Goal: Use online tool/utility

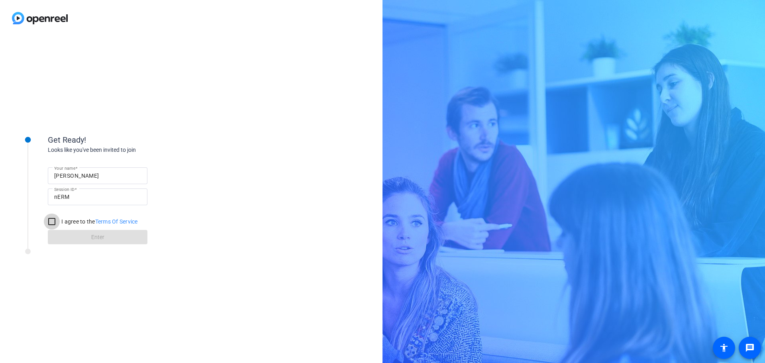
click at [51, 222] on input "I agree to the Terms Of Service" at bounding box center [52, 222] width 16 height 16
checkbox input "true"
click at [83, 236] on span at bounding box center [98, 237] width 100 height 19
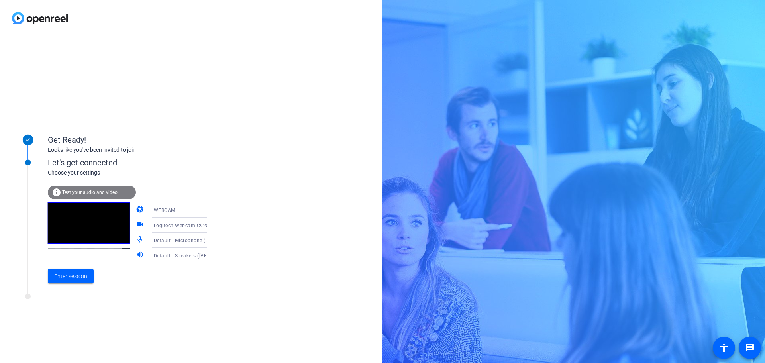
click at [210, 211] on icon at bounding box center [215, 210] width 10 height 10
click at [196, 211] on div at bounding box center [382, 181] width 765 height 363
click at [73, 273] on span "Enter session" at bounding box center [70, 276] width 33 height 8
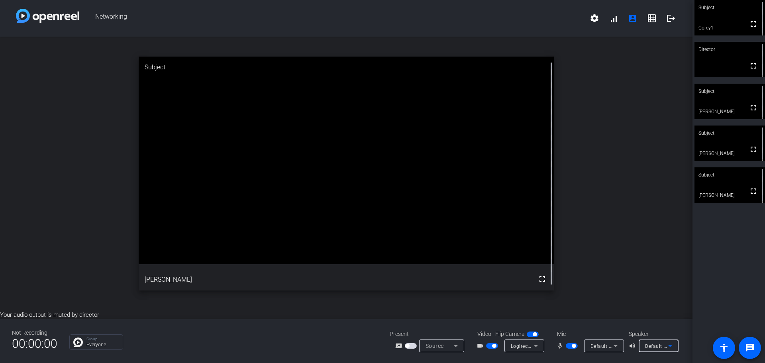
click at [667, 343] on icon at bounding box center [671, 346] width 10 height 10
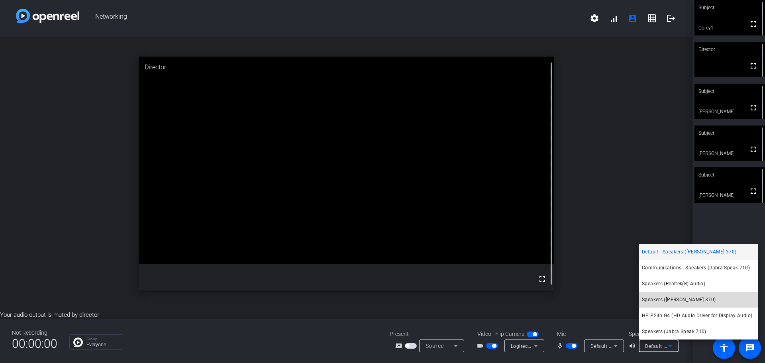
click at [678, 297] on span "Speakers ([PERSON_NAME] 370)" at bounding box center [679, 300] width 74 height 10
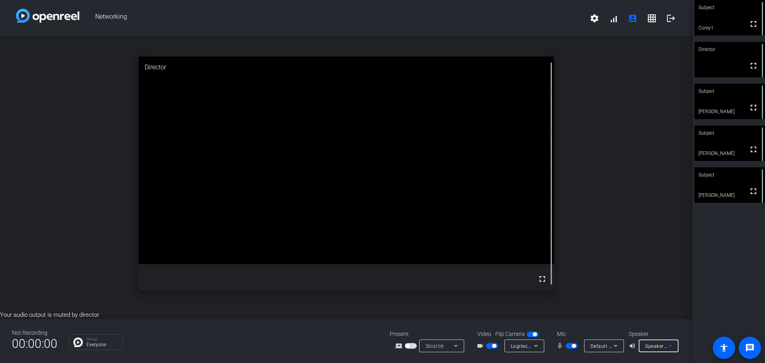
click at [663, 343] on span "Speakers ([PERSON_NAME] 370)" at bounding box center [682, 346] width 75 height 6
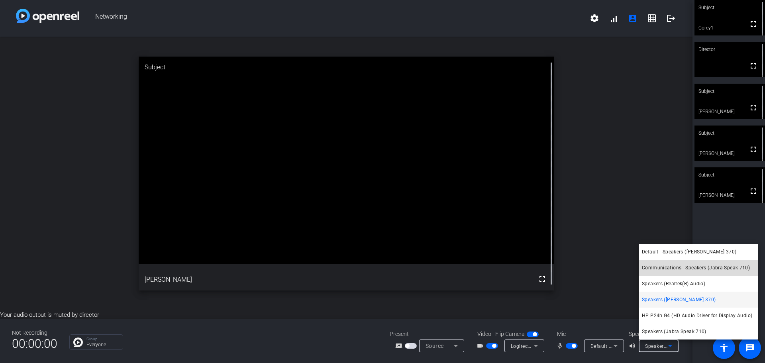
click at [675, 267] on span "Communications - Speakers (Jabra Speak 710)" at bounding box center [696, 268] width 108 height 10
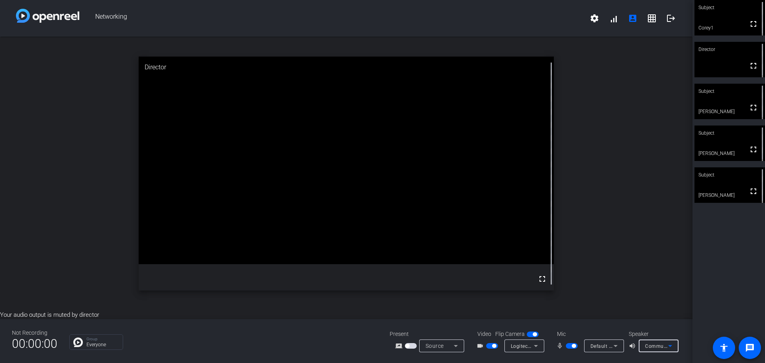
click at [606, 345] on span "Default - Microphone (Jabra Speak 710)" at bounding box center [637, 346] width 93 height 6
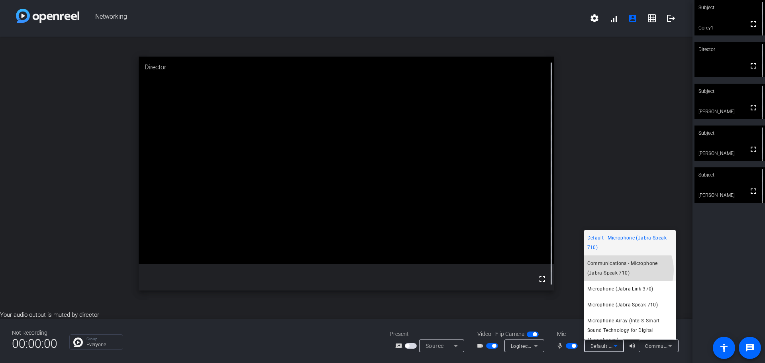
click at [625, 270] on span "Communications - Microphone (Jabra Speak 710)" at bounding box center [630, 268] width 85 height 19
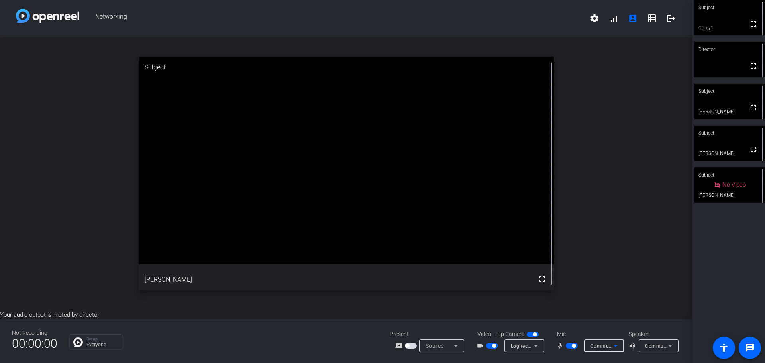
click at [570, 346] on span "button" at bounding box center [572, 346] width 12 height 6
click at [570, 346] on span "button" at bounding box center [568, 346] width 4 height 4
click at [494, 343] on mat-slide-toggle at bounding box center [493, 346] width 14 height 8
click at [494, 344] on span "button" at bounding box center [494, 346] width 4 height 4
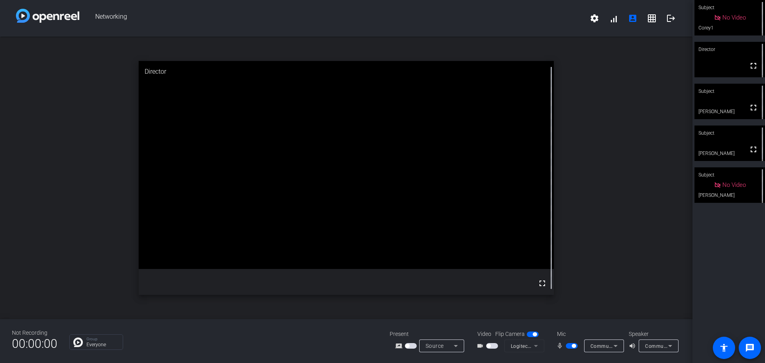
click at [573, 345] on span "button" at bounding box center [574, 346] width 4 height 4
click at [573, 346] on span "button" at bounding box center [572, 346] width 12 height 6
